Goal: Download file/media

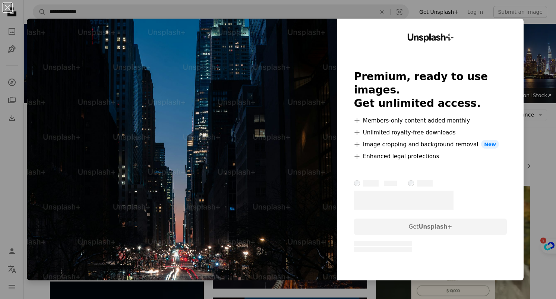
scroll to position [282, 0]
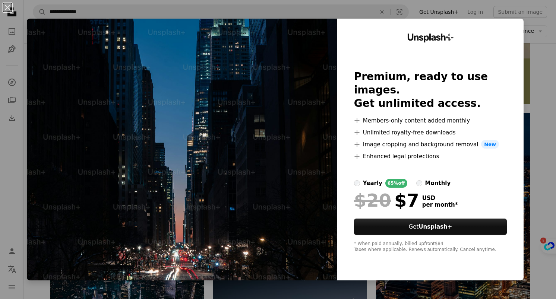
click at [539, 65] on div "An X shape Unsplash+ Premium, ready to use images. Get unlimited access. A plus…" at bounding box center [278, 149] width 556 height 299
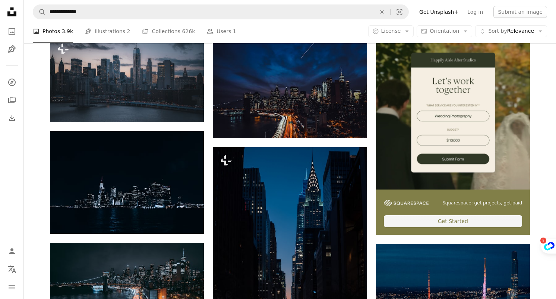
scroll to position [26, 0]
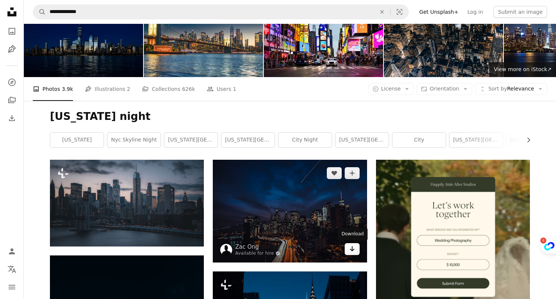
click at [349, 248] on icon "Arrow pointing down" at bounding box center [352, 248] width 6 height 9
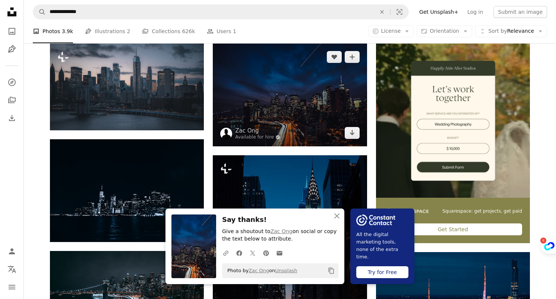
scroll to position [0, 0]
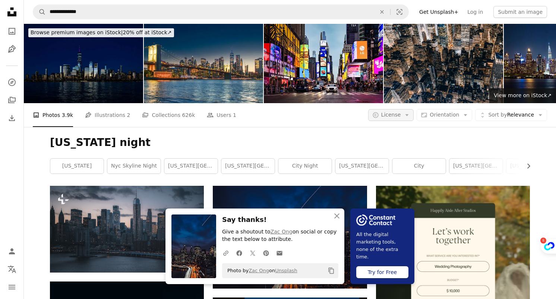
click at [396, 114] on span "License" at bounding box center [391, 115] width 20 height 6
click at [406, 179] on link "Free" at bounding box center [405, 174] width 61 height 13
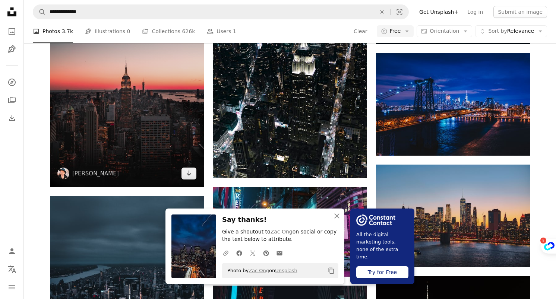
scroll to position [470, 0]
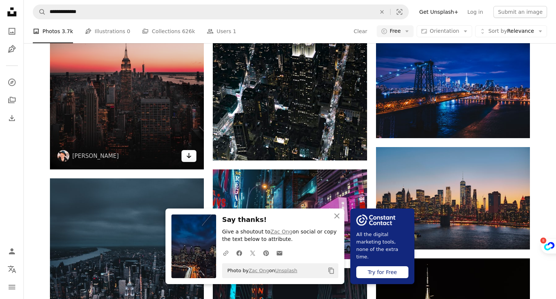
click at [188, 155] on icon "Arrow pointing down" at bounding box center [189, 155] width 6 height 9
